Goal: Task Accomplishment & Management: Use online tool/utility

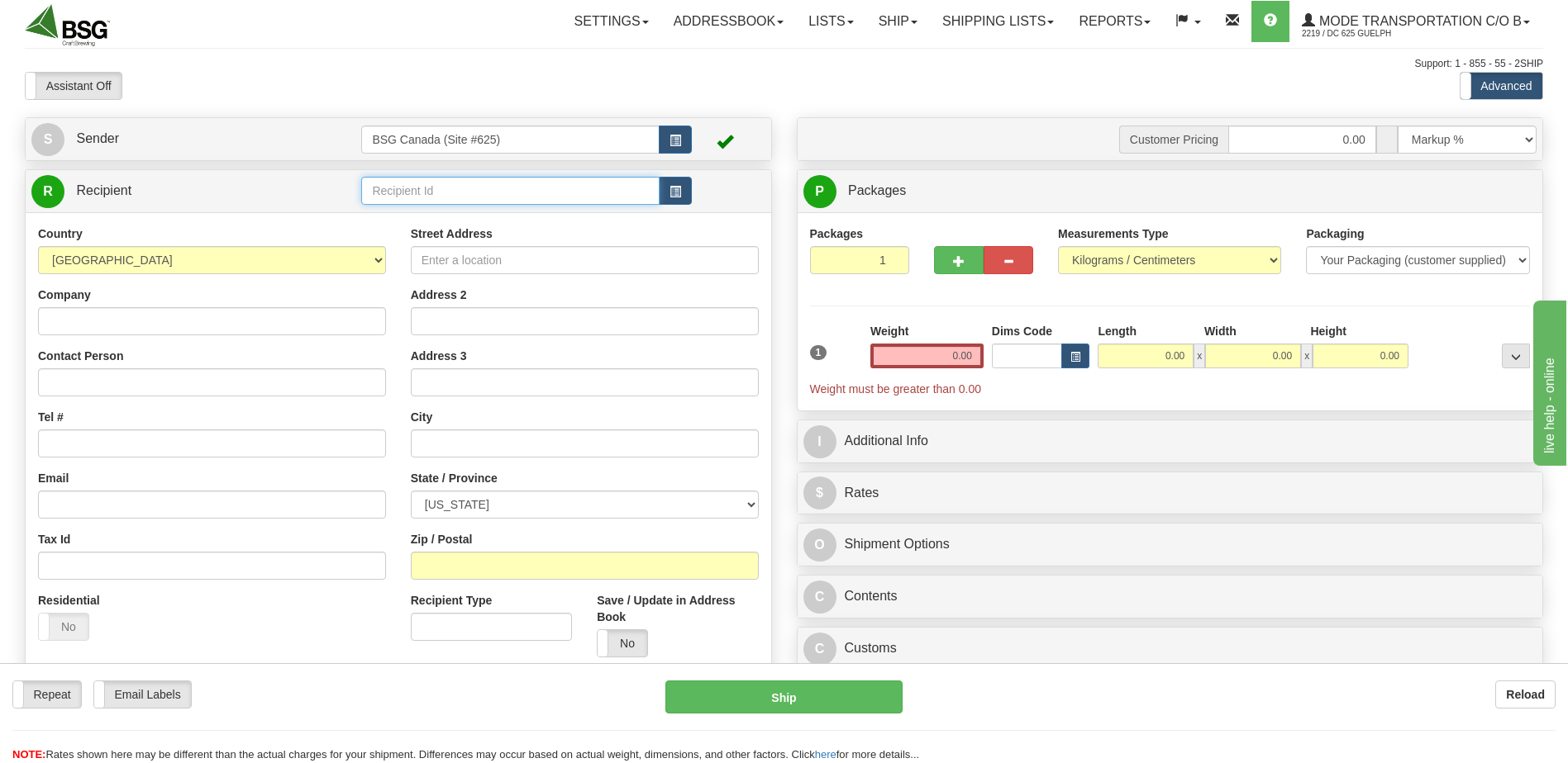
click at [482, 192] on input "text" at bounding box center [510, 190] width 298 height 28
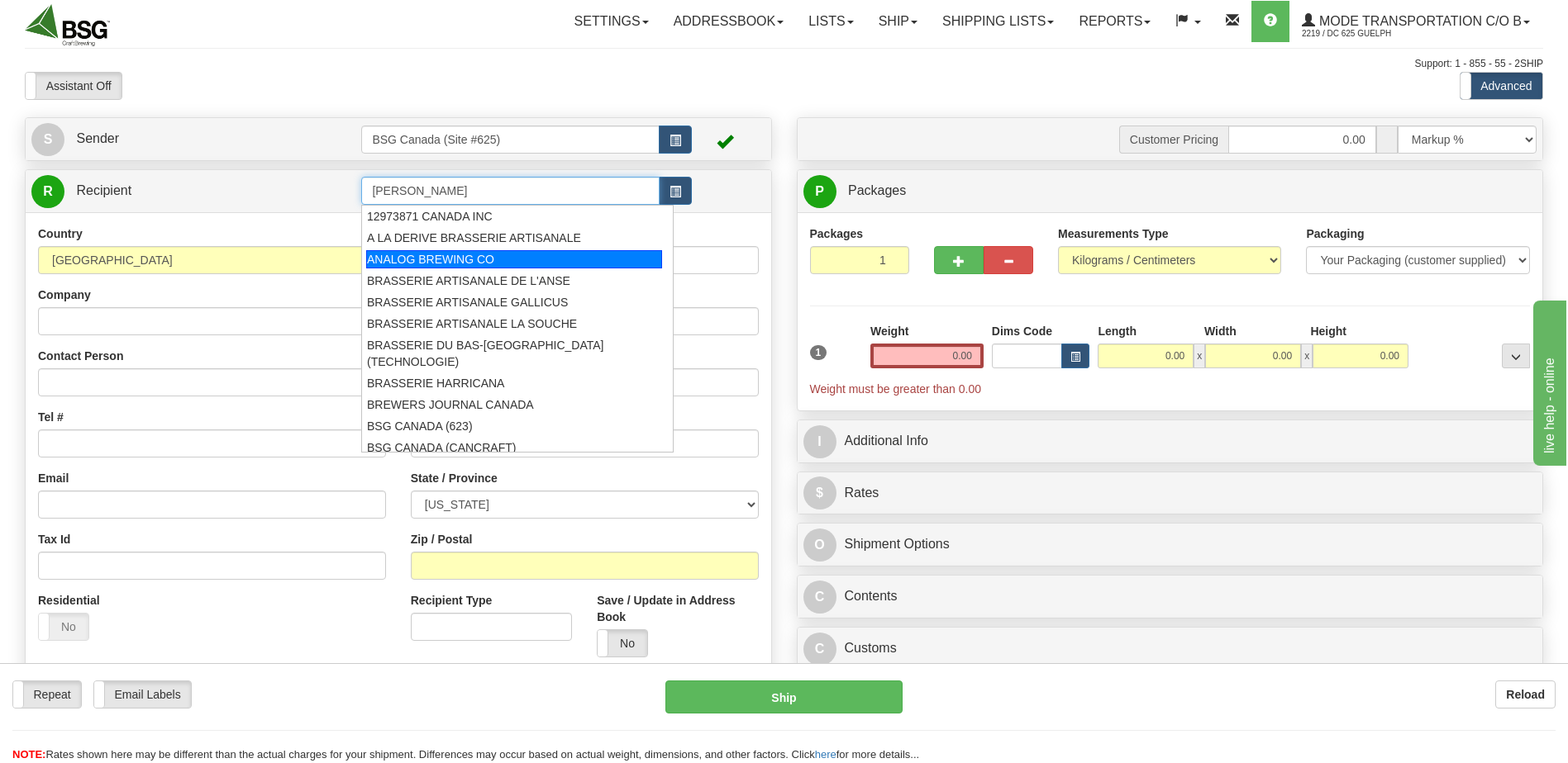
click at [537, 255] on div "ANALOG BREWING CO" at bounding box center [514, 259] width 296 height 18
type input "ANALOG BREWING CO"
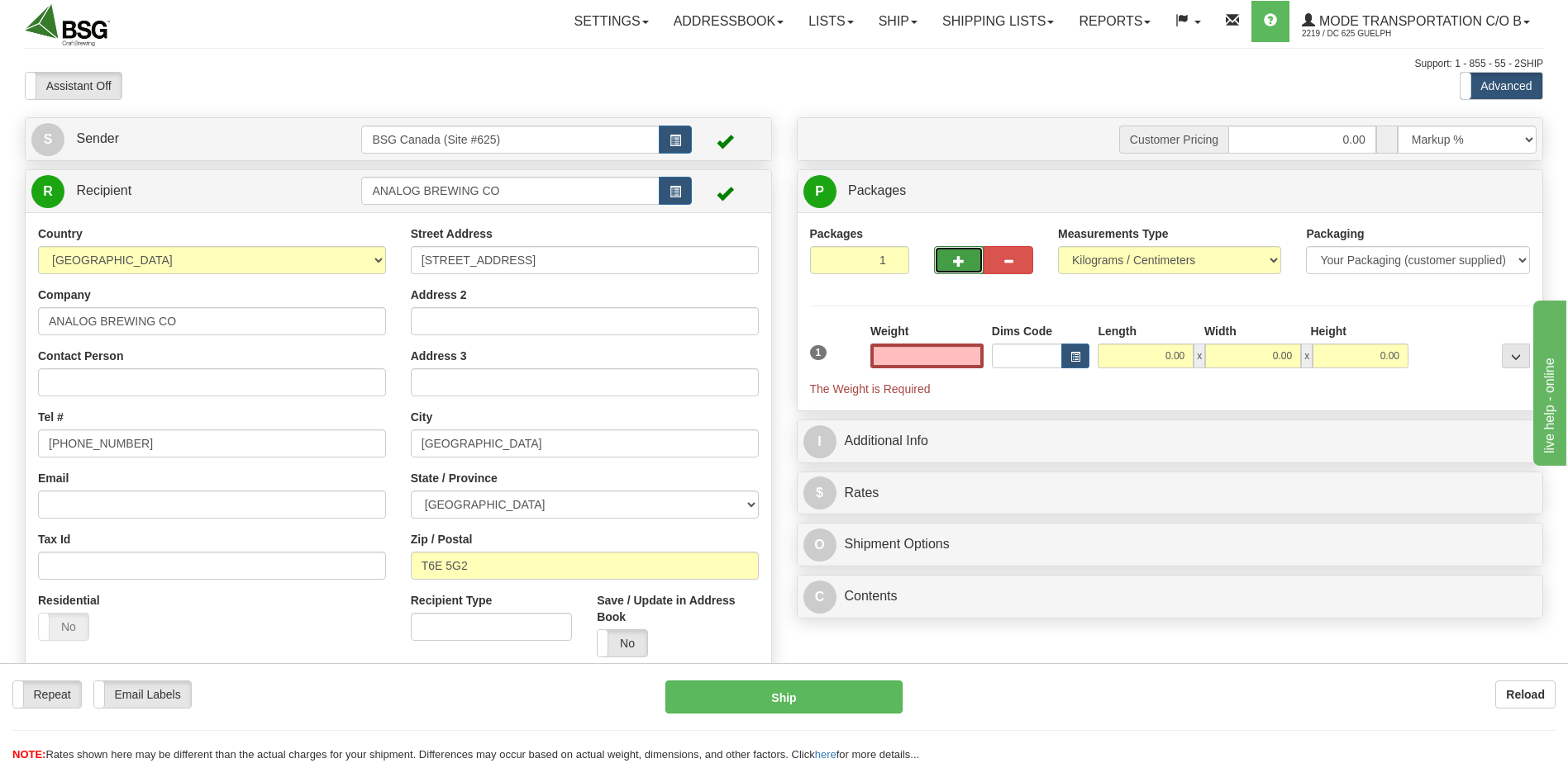
type input "0.00"
click at [956, 269] on button "button" at bounding box center [959, 260] width 50 height 28
click at [949, 263] on button "button" at bounding box center [959, 260] width 50 height 28
type input "3"
click at [1498, 196] on span "Package Level" at bounding box center [1494, 191] width 65 height 11
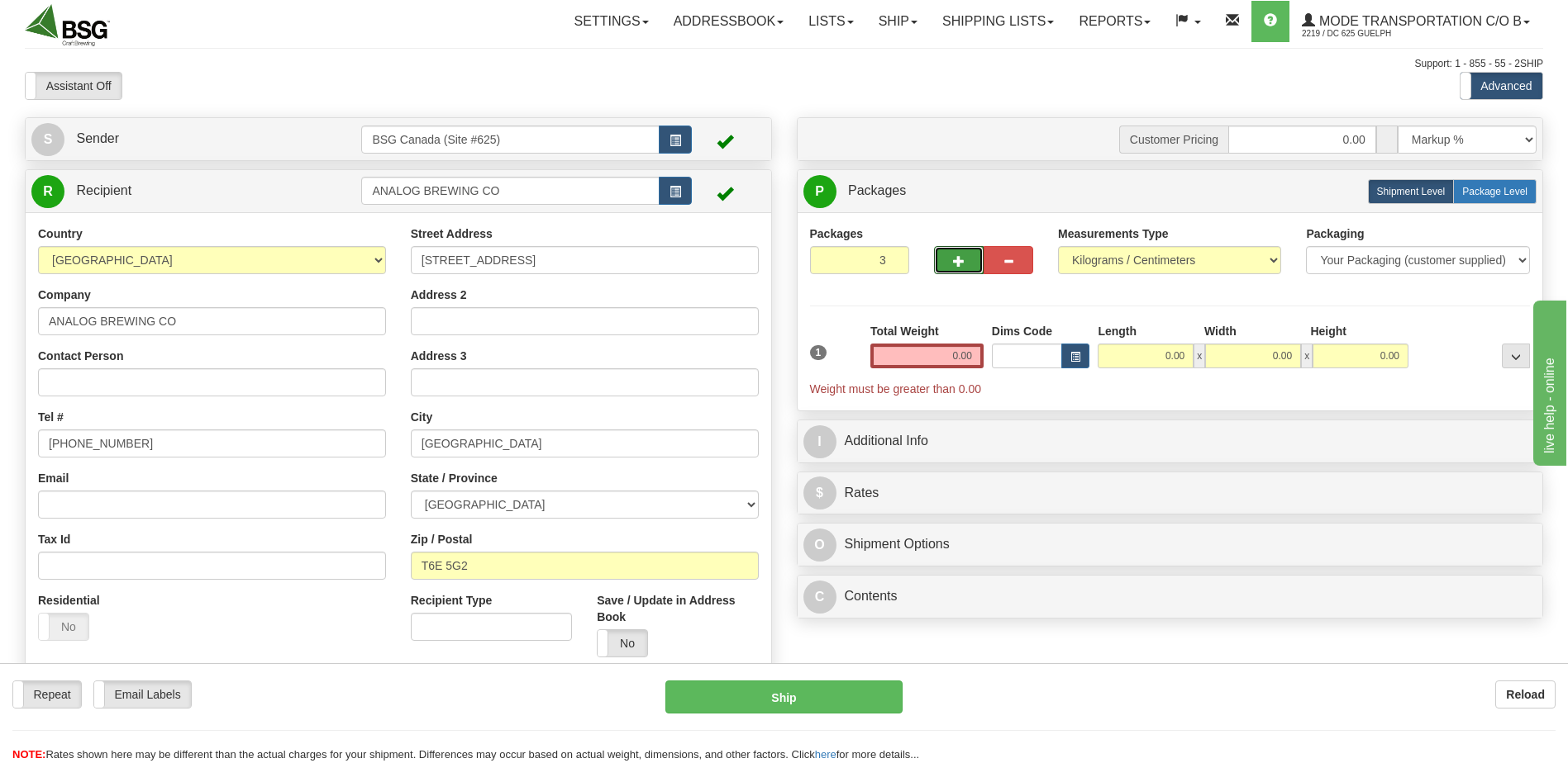
radio input "true"
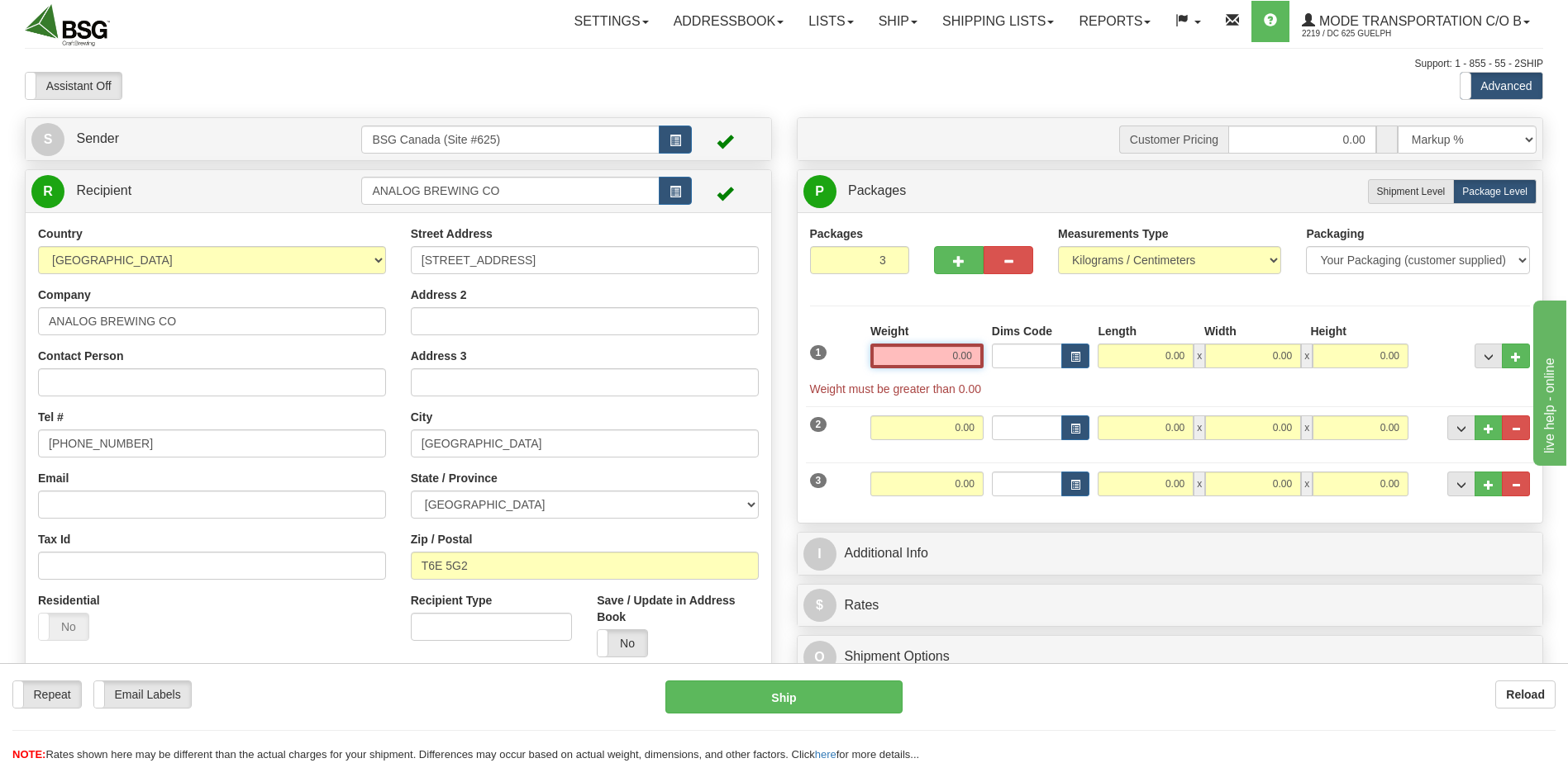
drag, startPoint x: 927, startPoint y: 363, endPoint x: 1012, endPoint y: 360, distance: 85.1
click at [1012, 360] on div "1 Weight 0.00 Dims Code 0.00" at bounding box center [1170, 360] width 729 height 75
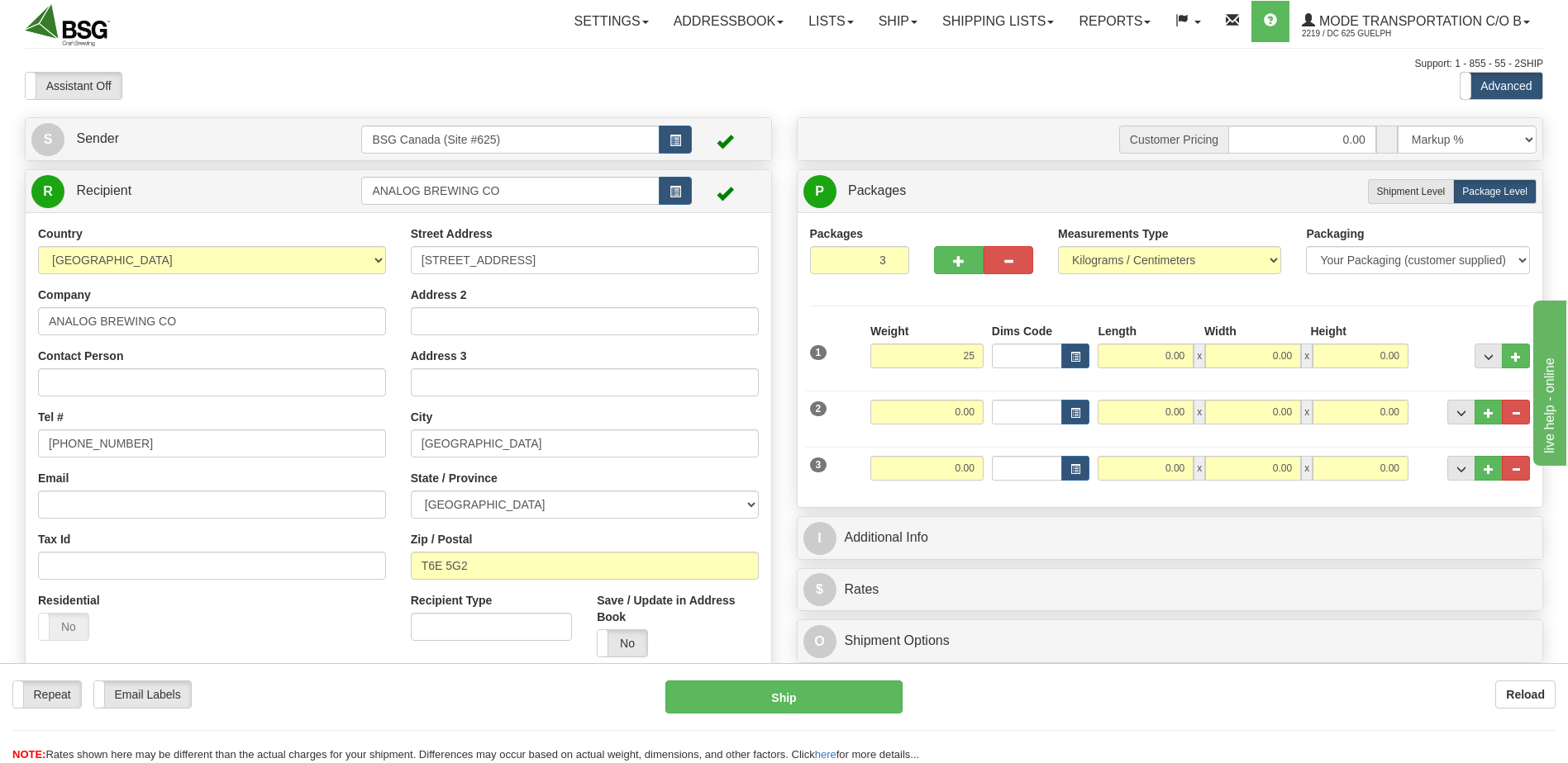
type input "25.00"
click at [998, 306] on div "Packages 3 3 Measurements Type" at bounding box center [1170, 360] width 721 height 269
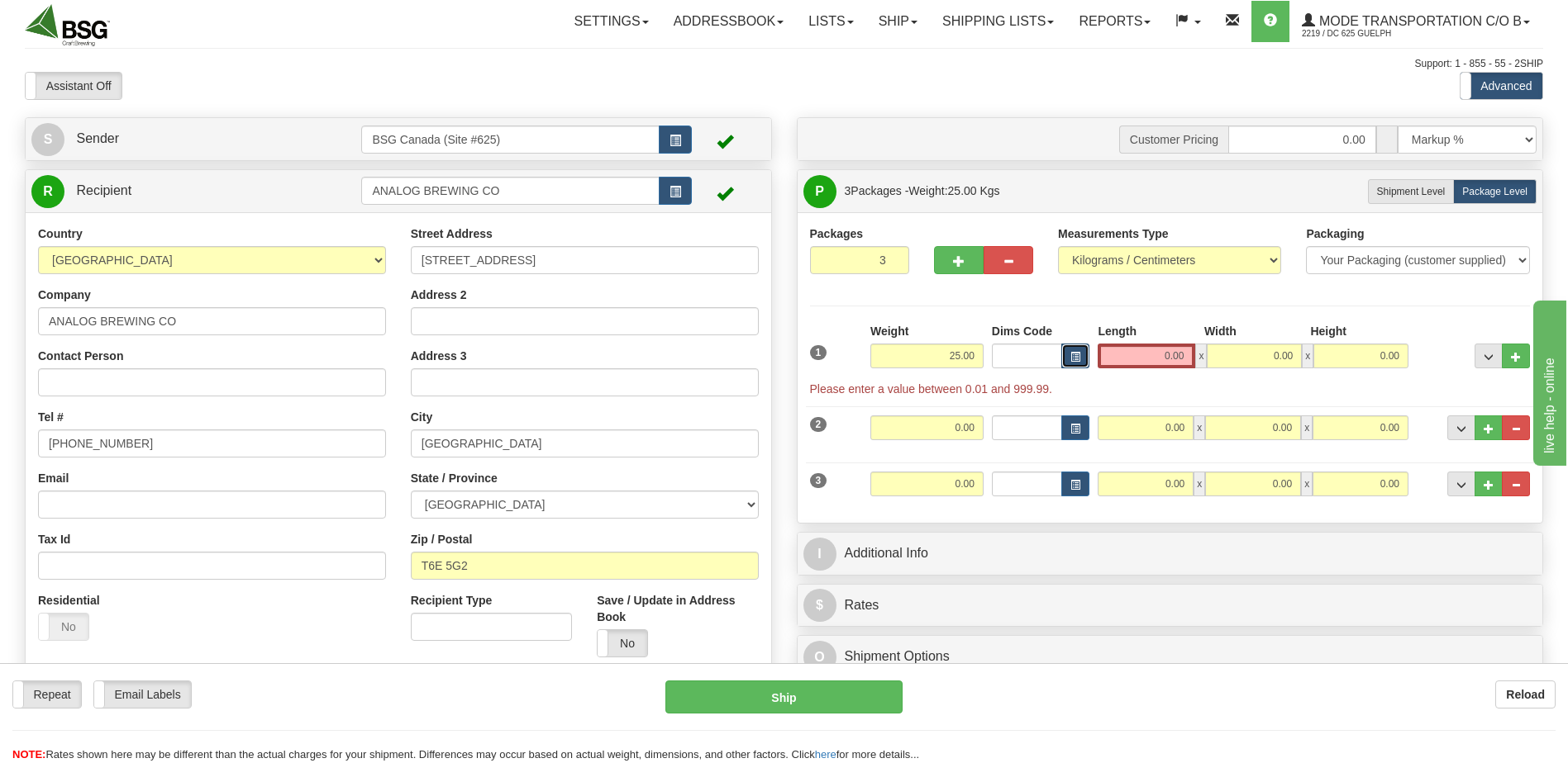
click at [1083, 352] on button "button" at bounding box center [1075, 356] width 28 height 25
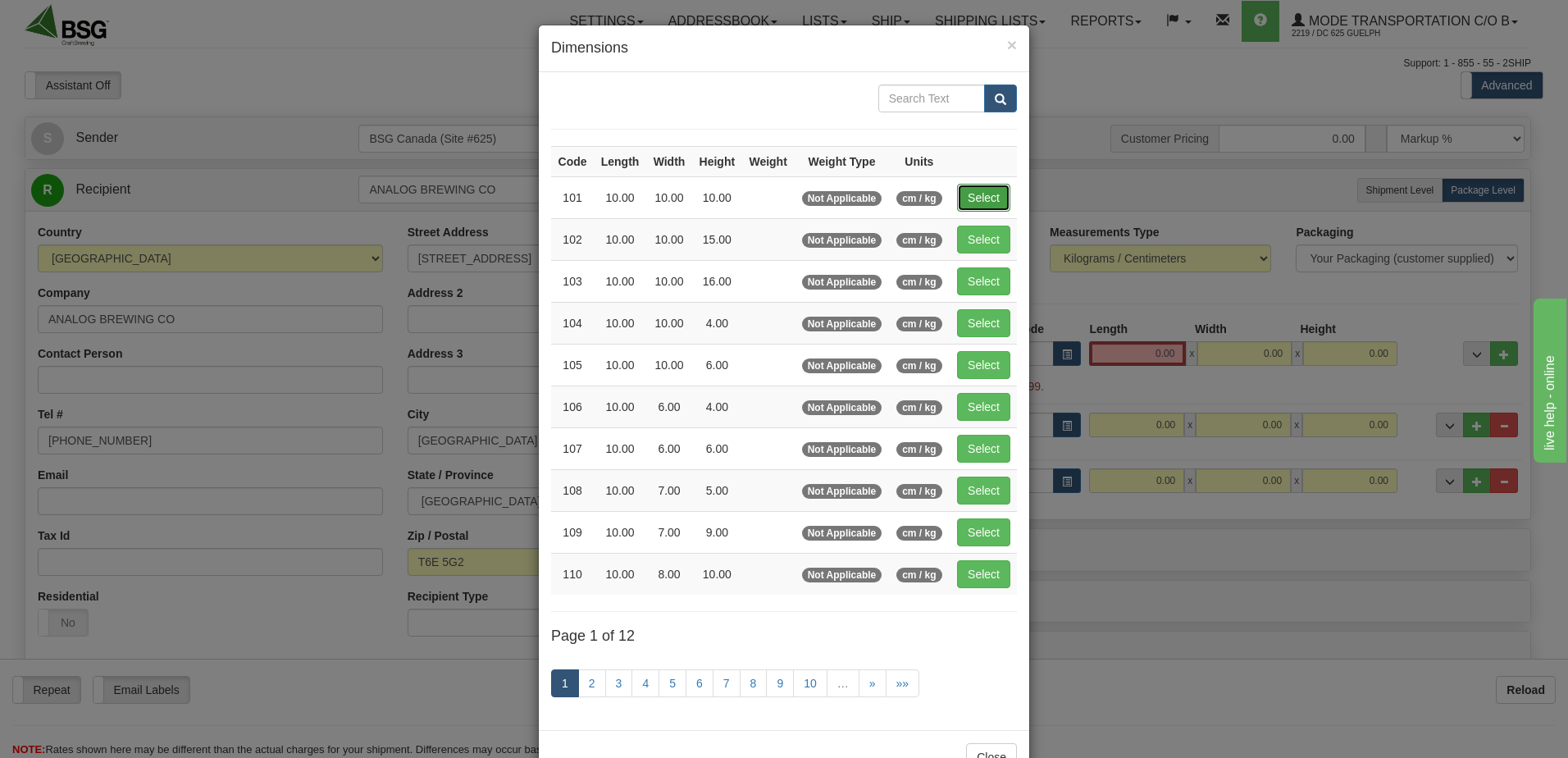
click at [985, 198] on button "Select" at bounding box center [983, 198] width 54 height 28
type input "101"
type input "10.00"
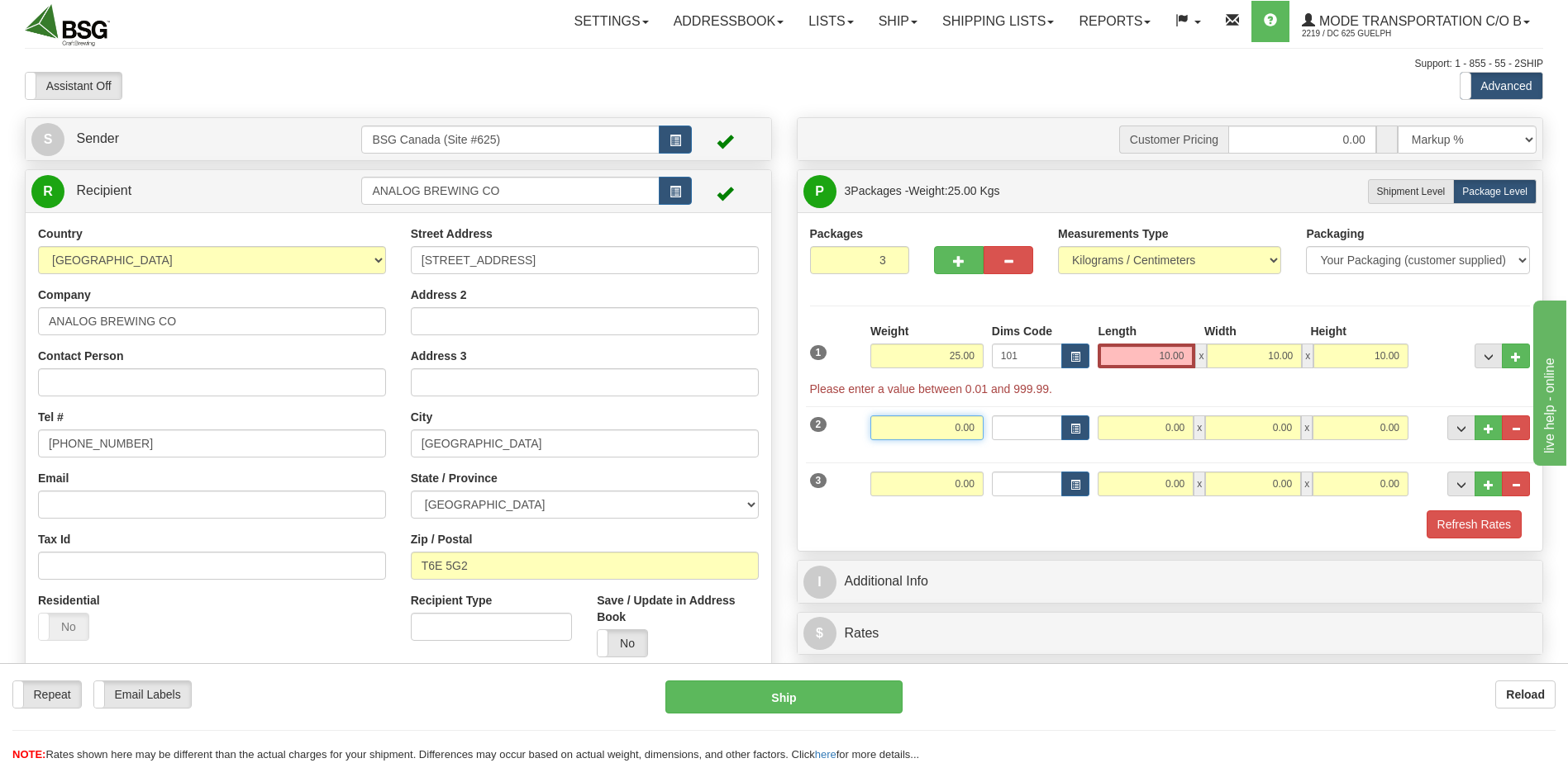
click at [929, 424] on input "0.00" at bounding box center [926, 428] width 113 height 25
type input "20.00"
click at [952, 502] on div "Weight 0.00" at bounding box center [927, 490] width 122 height 37
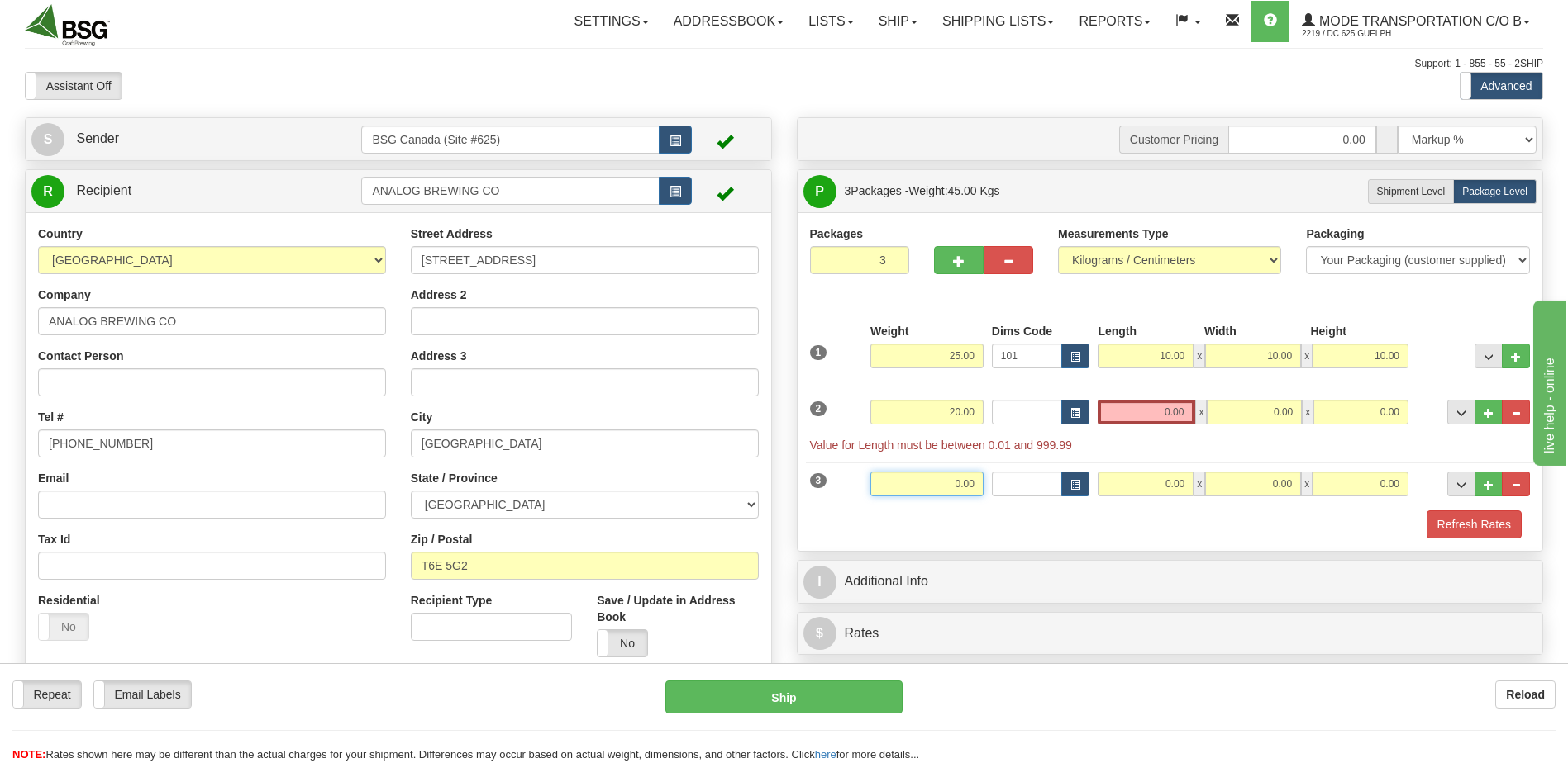
drag, startPoint x: 963, startPoint y: 483, endPoint x: 1021, endPoint y: 478, distance: 58.2
click at [1019, 478] on div "3 Weight 0.00 Dims Code Length Width Height" at bounding box center [1170, 482] width 729 height 56
type input "20.00"
click at [1083, 416] on button "button" at bounding box center [1075, 412] width 28 height 25
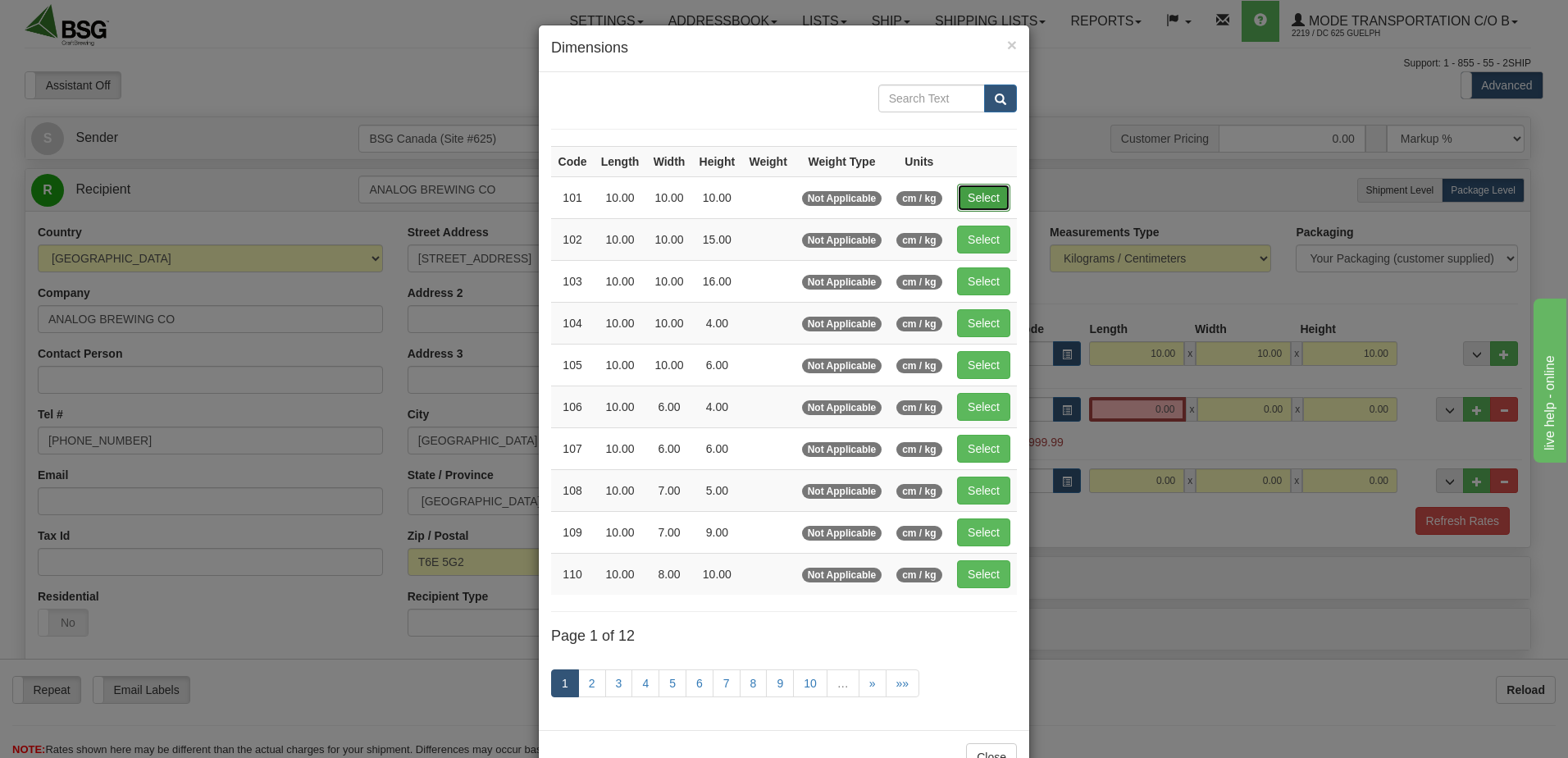
click at [995, 191] on button "Select" at bounding box center [983, 198] width 54 height 28
type input "101"
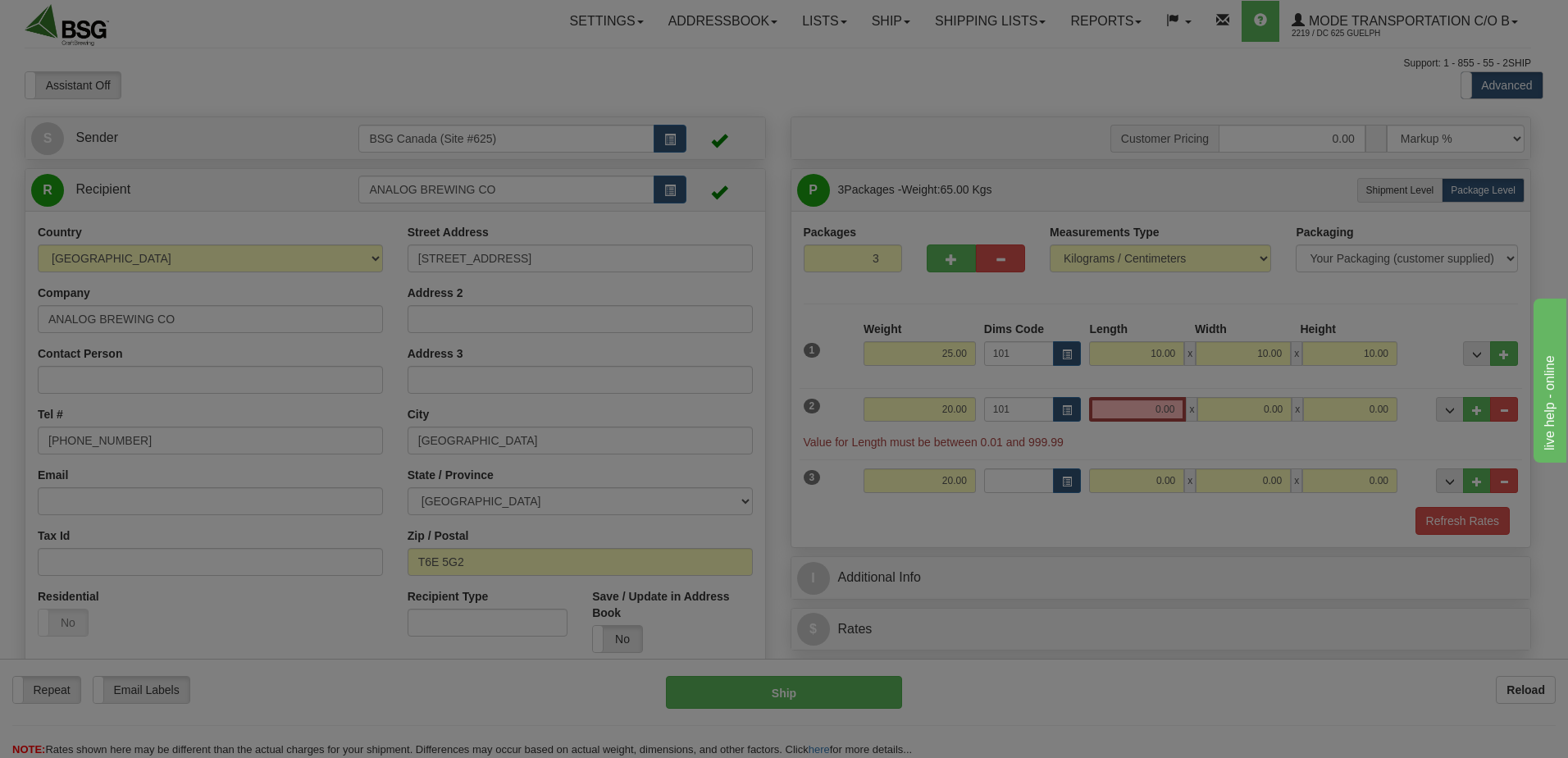
type input "10.00"
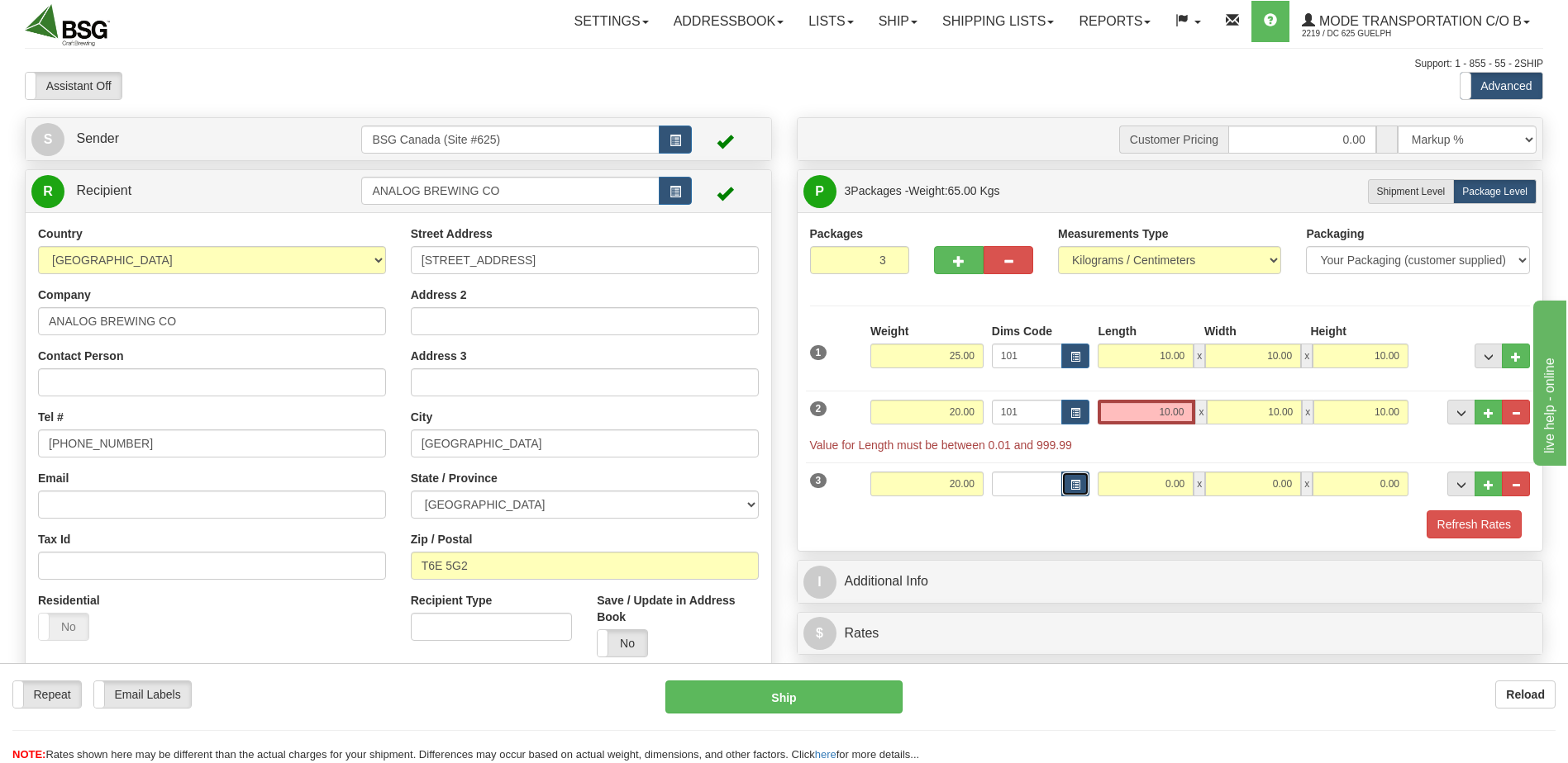
click at [1066, 472] on button "button" at bounding box center [1075, 484] width 28 height 25
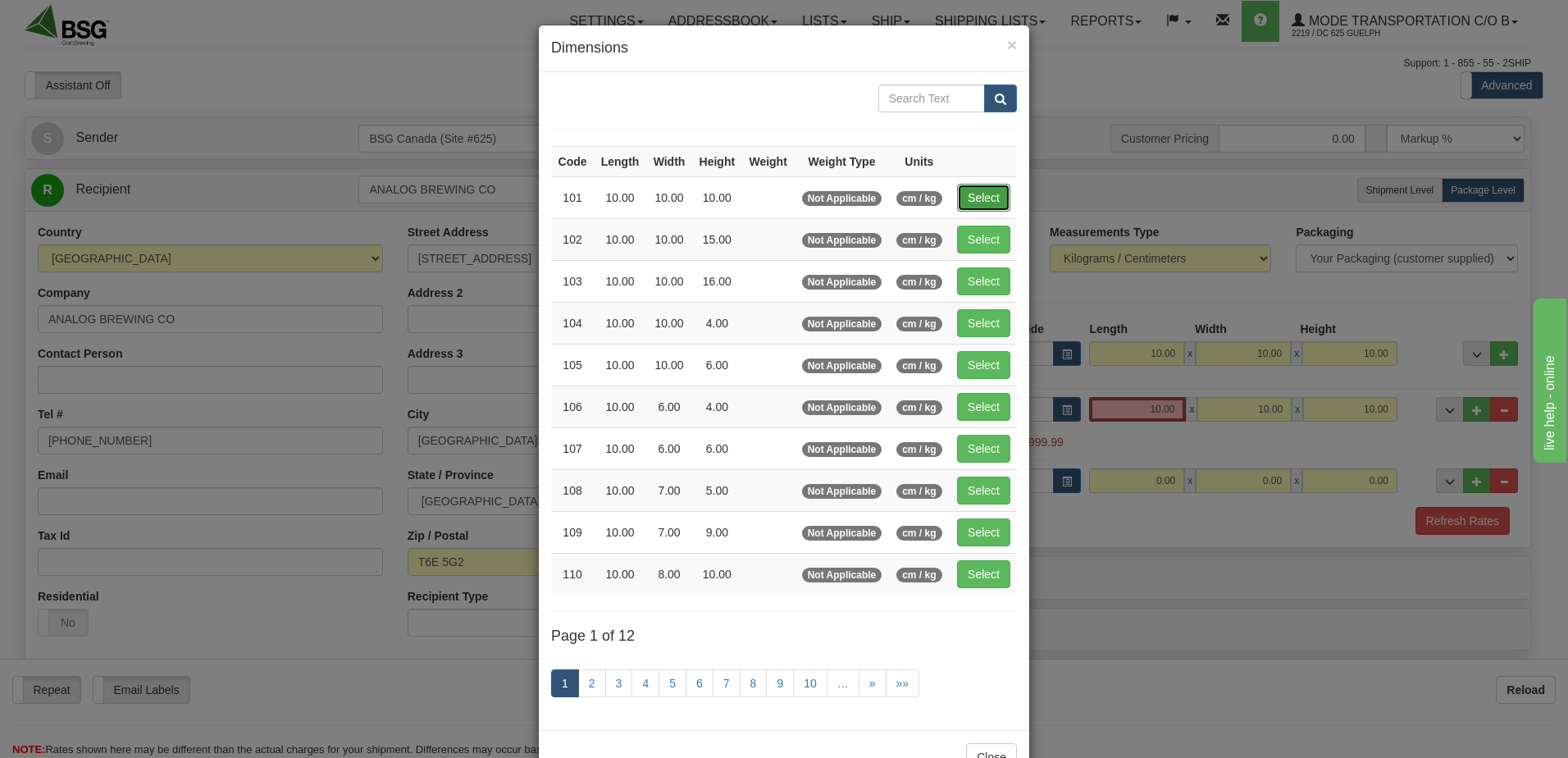
click at [986, 189] on button "Select" at bounding box center [983, 198] width 54 height 28
type input "101"
type input "10.00"
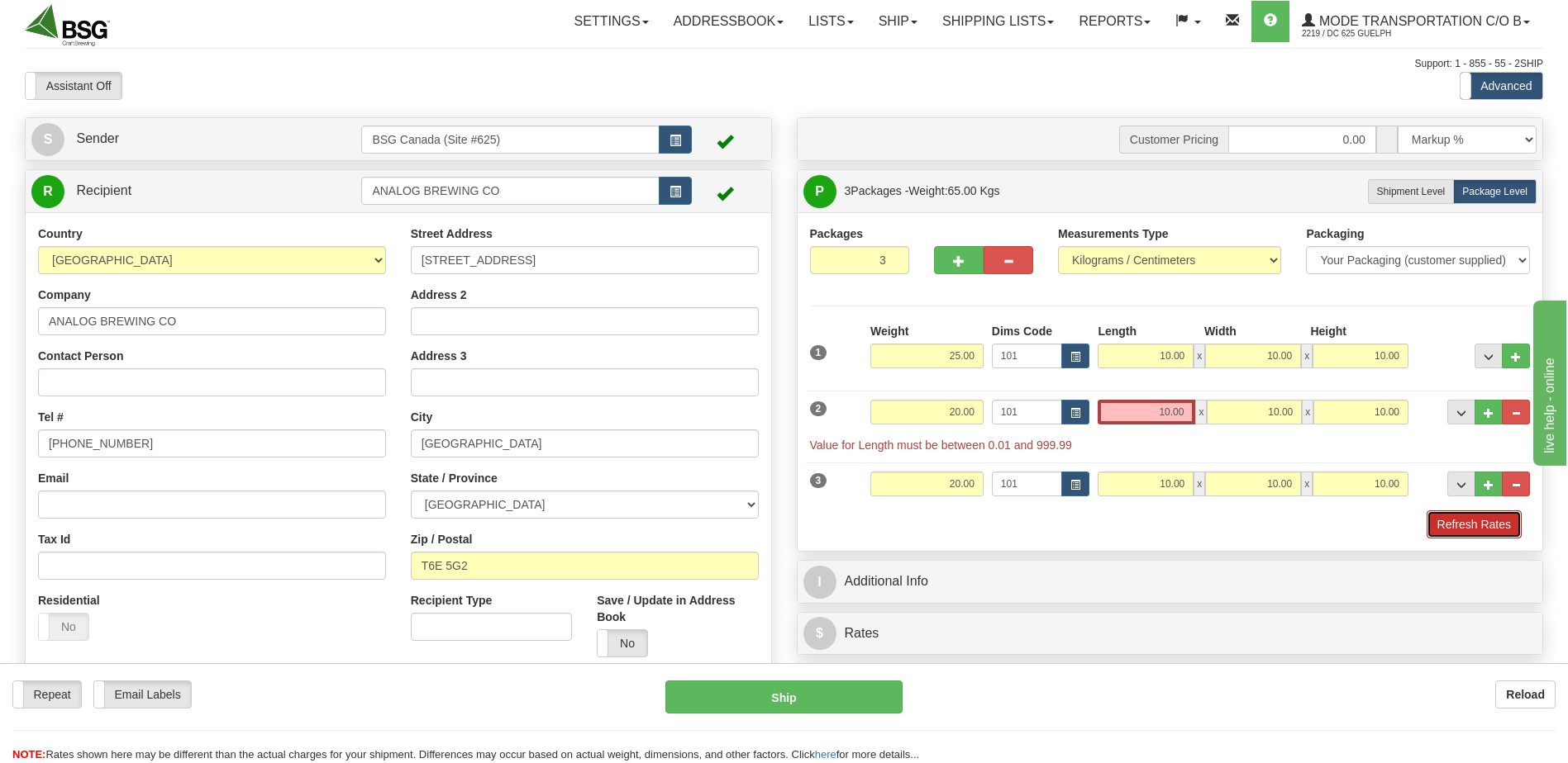
click at [1455, 523] on button "Refresh Rates" at bounding box center [1474, 524] width 95 height 28
